Goal: Task Accomplishment & Management: Manage account settings

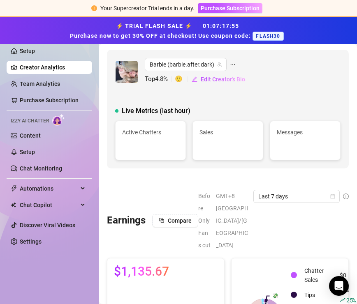
scroll to position [593, 0]
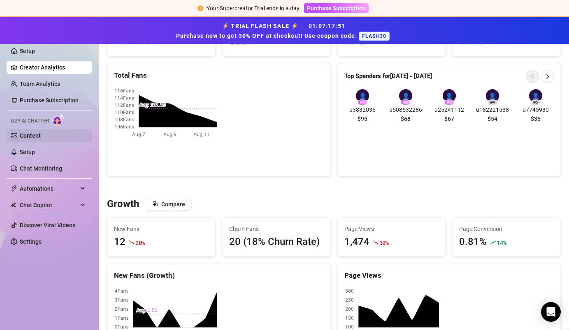
click at [41, 135] on link "Content" at bounding box center [30, 135] width 21 height 7
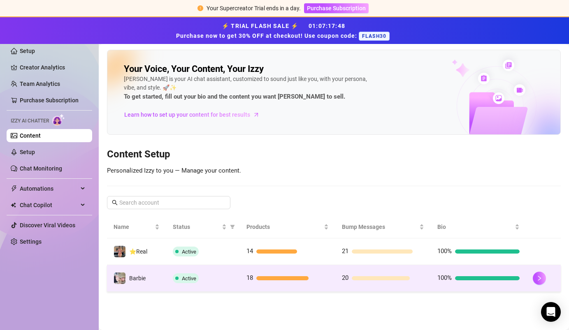
click at [159, 286] on td "Barbie" at bounding box center [136, 278] width 59 height 27
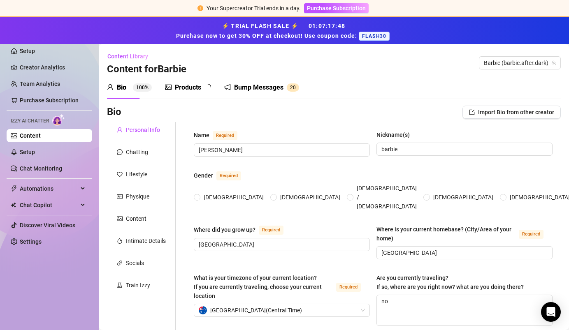
radio input "true"
type input "[DATE]"
click at [175, 84] on div "Products" at bounding box center [188, 88] width 26 height 10
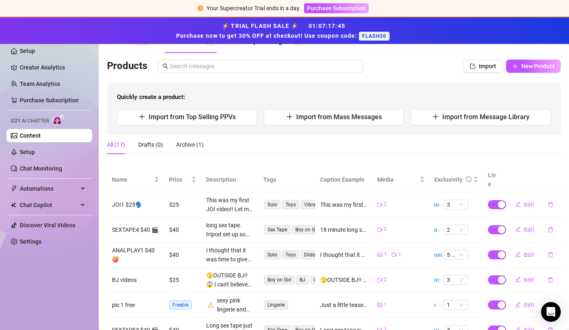
scroll to position [88, 0]
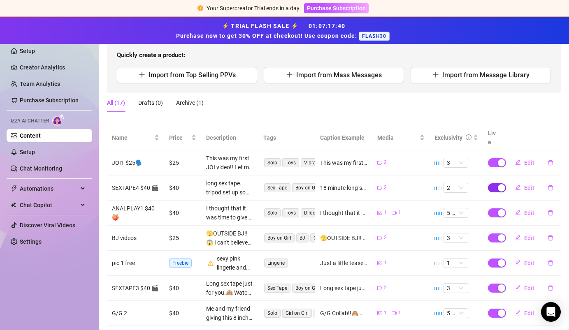
click at [357, 184] on div "button" at bounding box center [501, 187] width 7 height 7
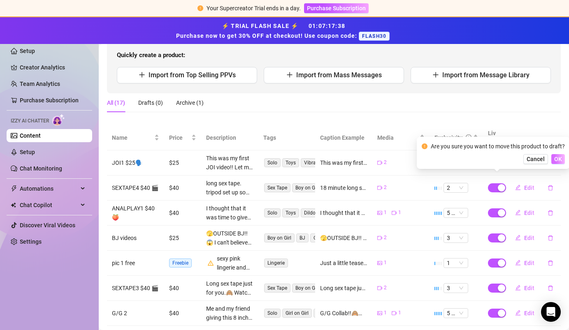
click at [357, 159] on span "OK" at bounding box center [558, 159] width 8 height 7
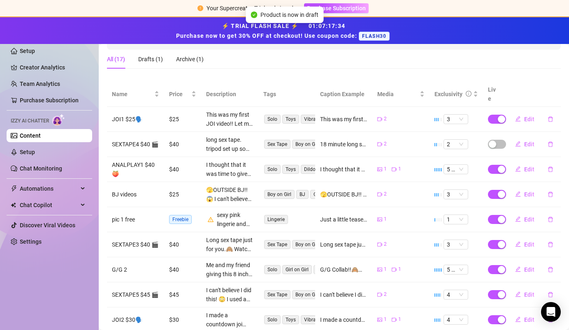
scroll to position [132, 0]
click at [357, 241] on div "button" at bounding box center [501, 244] width 7 height 7
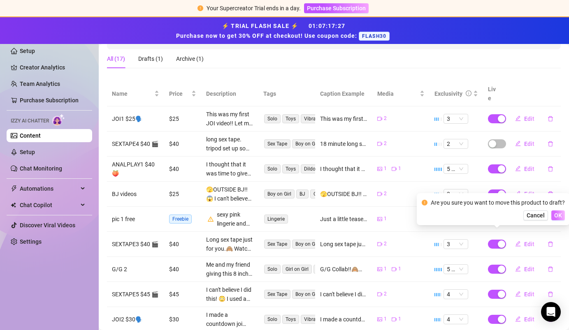
click at [357, 218] on span "OK" at bounding box center [558, 215] width 8 height 7
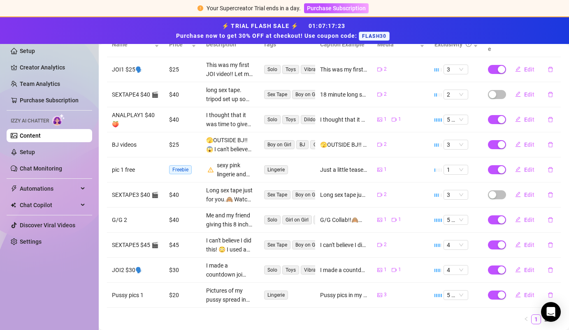
scroll to position [192, 0]
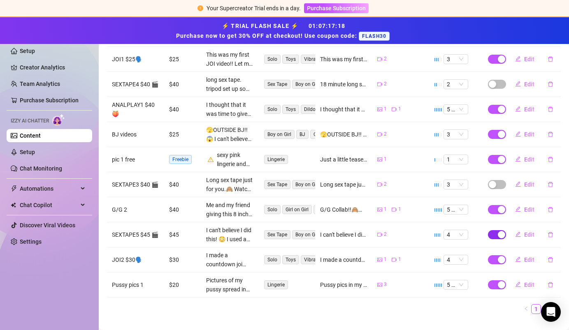
click at [357, 231] on div "button" at bounding box center [501, 234] width 7 height 7
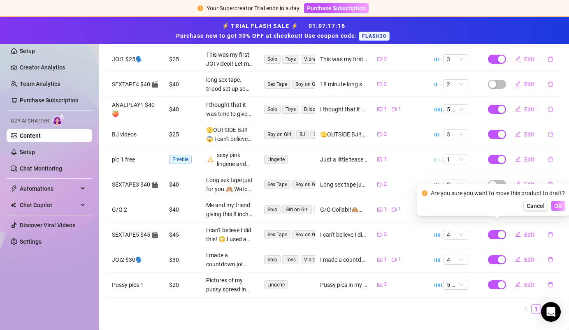
click at [357, 204] on button "OK" at bounding box center [558, 206] width 14 height 10
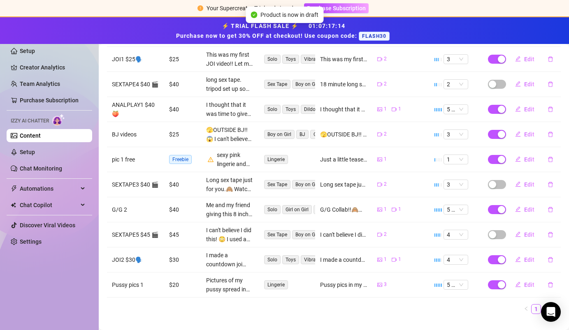
scroll to position [197, 0]
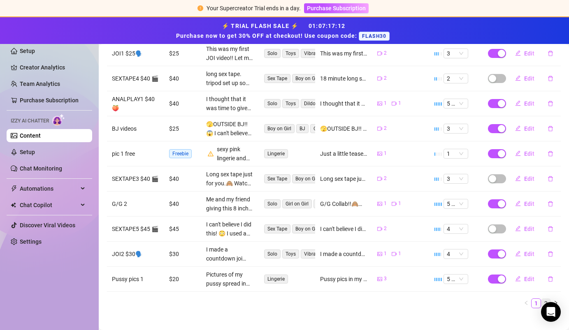
click at [357, 299] on link "2" at bounding box center [545, 303] width 9 height 9
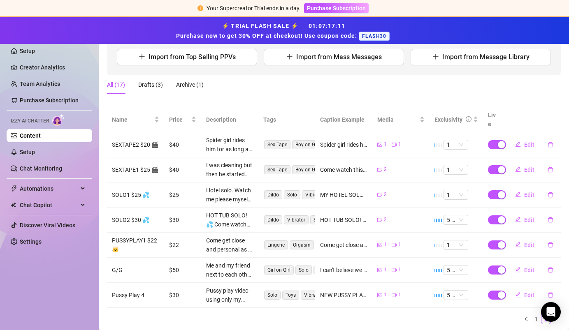
scroll to position [106, 0]
click at [357, 267] on div "button" at bounding box center [501, 270] width 7 height 7
click at [357, 259] on td "5 🔥" at bounding box center [456, 270] width 53 height 25
click at [357, 267] on div "button" at bounding box center [501, 270] width 7 height 7
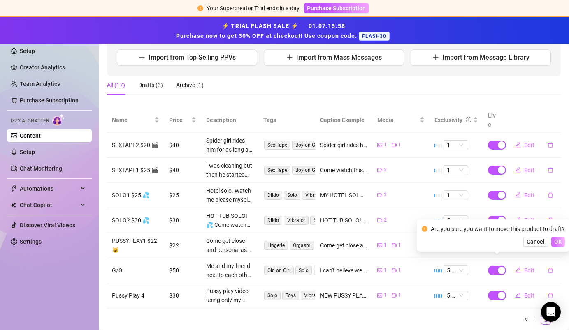
click at [357, 240] on button "OK" at bounding box center [558, 242] width 14 height 10
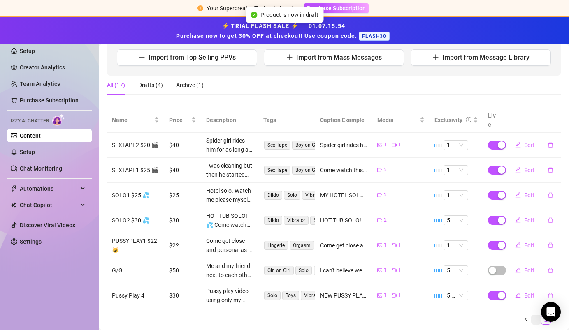
click at [357, 304] on link "1" at bounding box center [536, 320] width 9 height 9
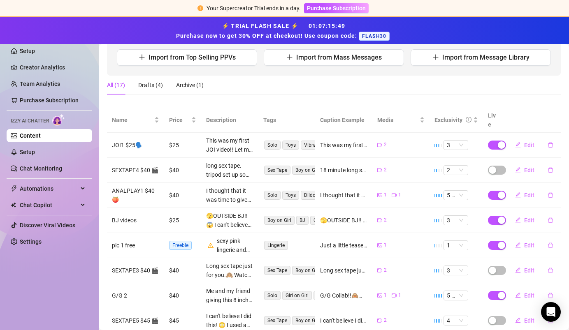
click at [357, 212] on td "Edit" at bounding box center [532, 220] width 57 height 25
click at [357, 217] on div "button" at bounding box center [501, 220] width 7 height 7
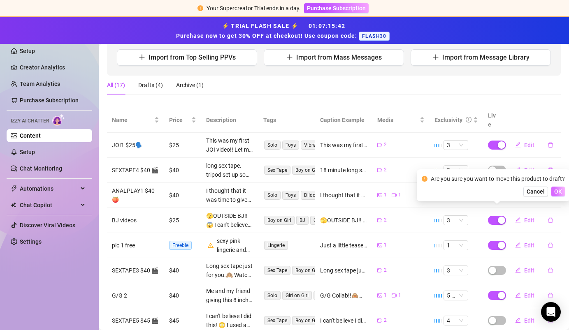
click at [357, 191] on span "OK" at bounding box center [558, 191] width 8 height 7
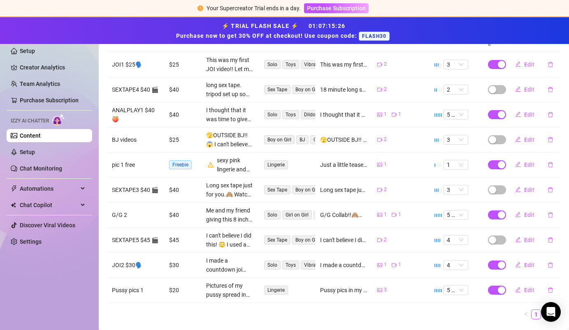
scroll to position [197, 0]
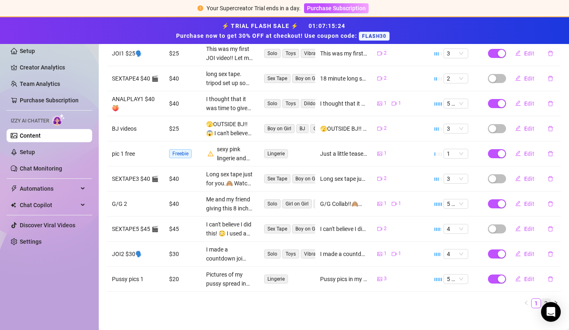
click at [357, 299] on link "2" at bounding box center [545, 303] width 9 height 9
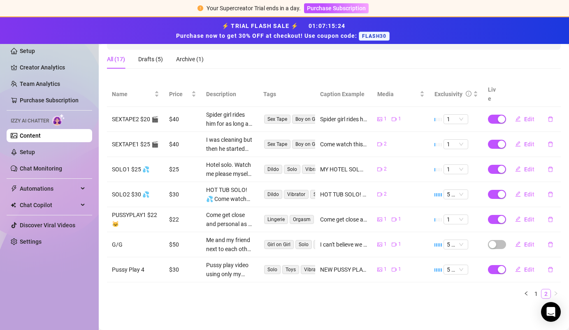
scroll to position [122, 0]
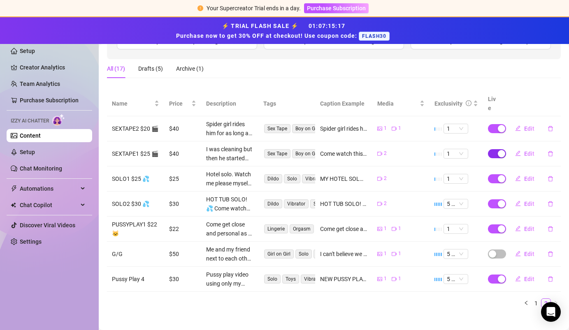
click at [357, 150] on div "button" at bounding box center [501, 153] width 7 height 7
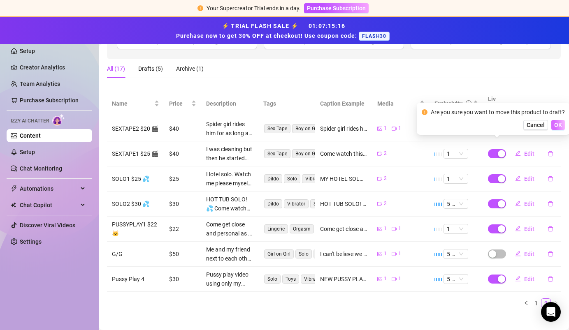
click at [357, 124] on span "OK" at bounding box center [558, 125] width 8 height 7
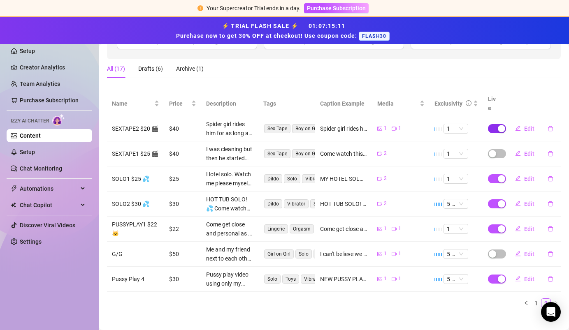
click at [357, 125] on div "button" at bounding box center [501, 128] width 7 height 7
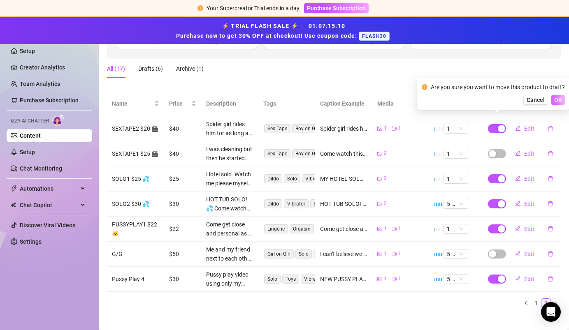
click at [357, 97] on span "OK" at bounding box center [558, 100] width 8 height 7
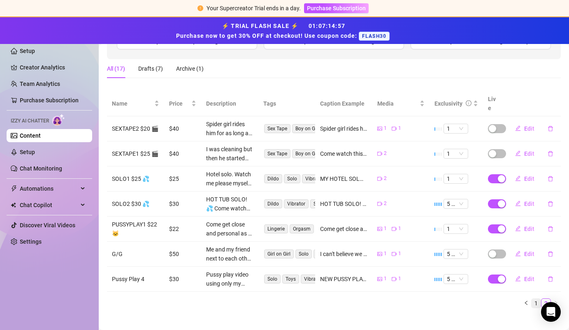
click at [357, 299] on link "1" at bounding box center [536, 303] width 9 height 9
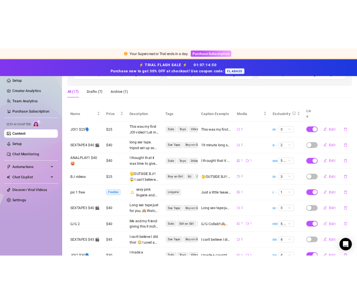
scroll to position [0, 0]
